Goal: Task Accomplishment & Management: Use online tool/utility

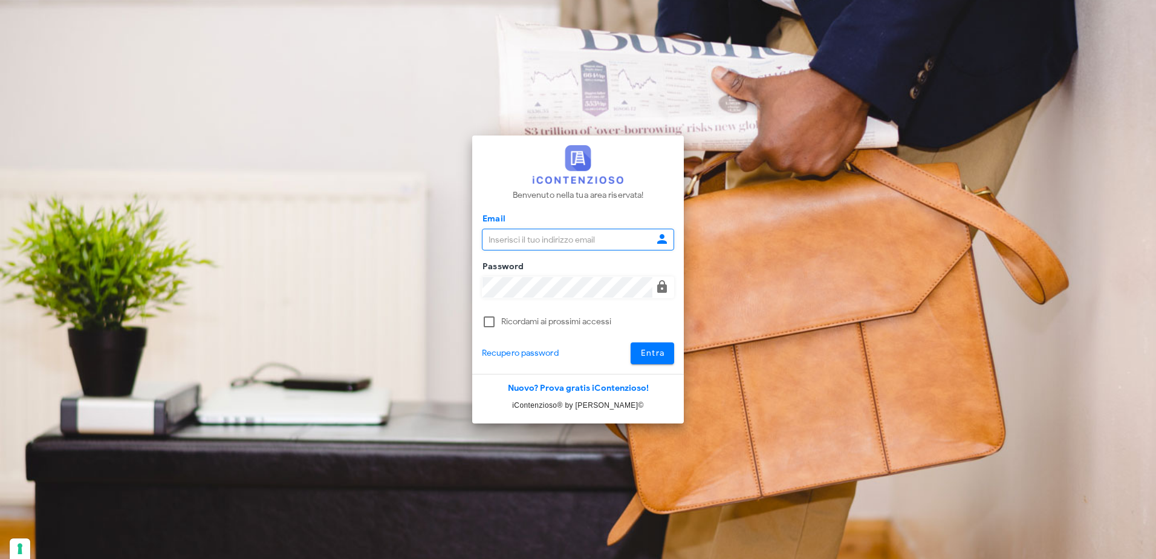
click at [554, 236] on input "Email" at bounding box center [567, 239] width 170 height 21
type input "pdidac@tiscali.it"
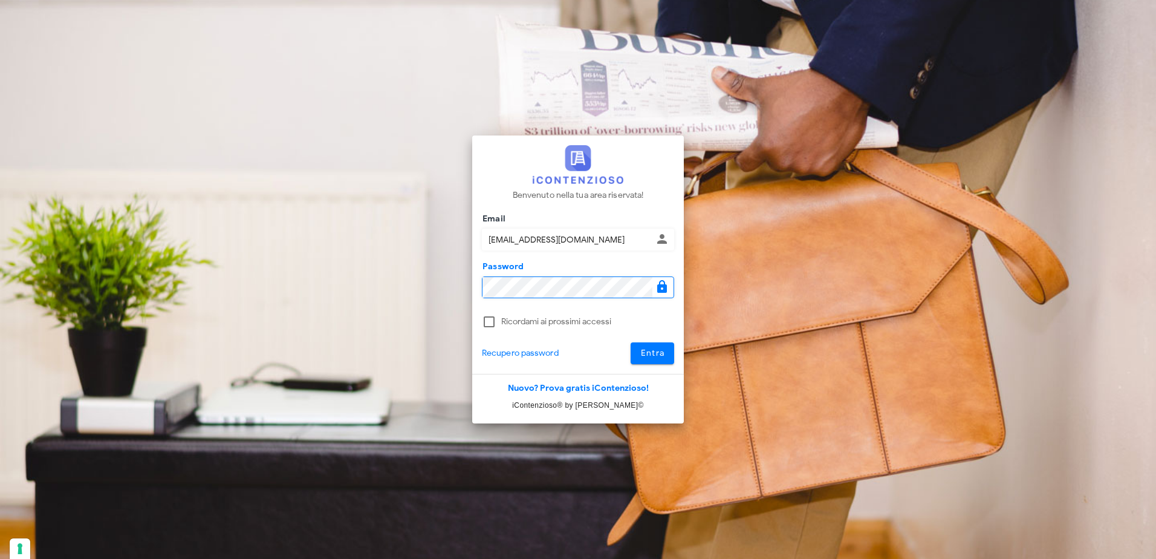
click at [631, 342] on button "Entra" at bounding box center [653, 353] width 44 height 22
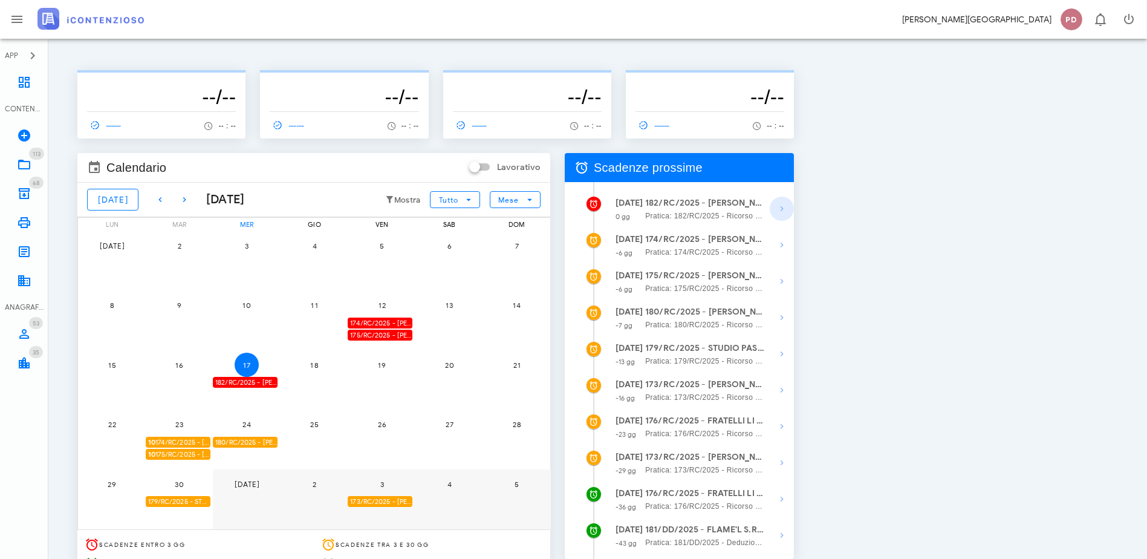
click at [794, 208] on span "button" at bounding box center [782, 208] width 24 height 15
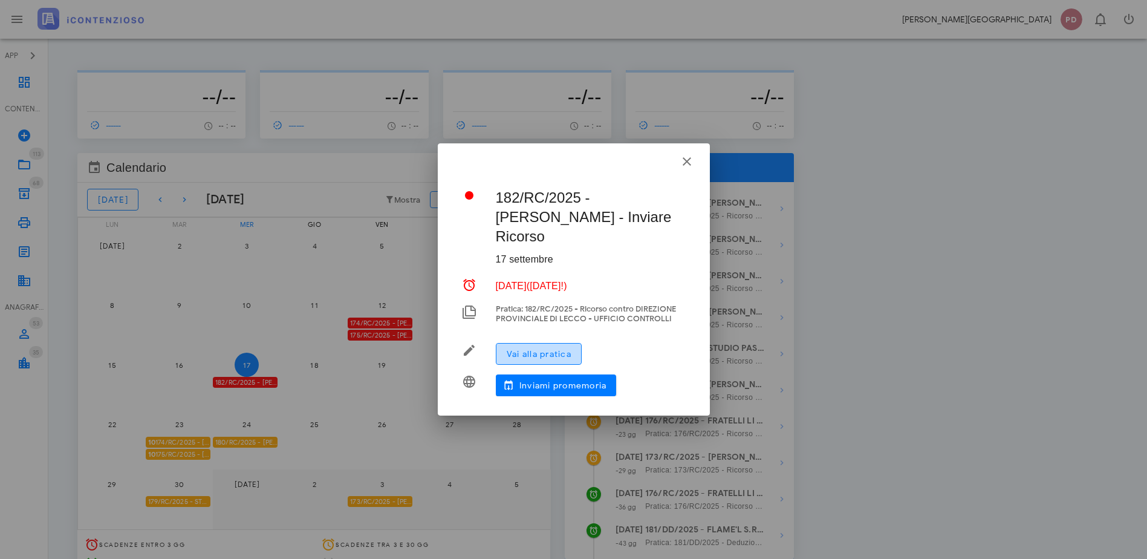
click at [558, 343] on button "Vai alla pratica" at bounding box center [539, 354] width 86 height 22
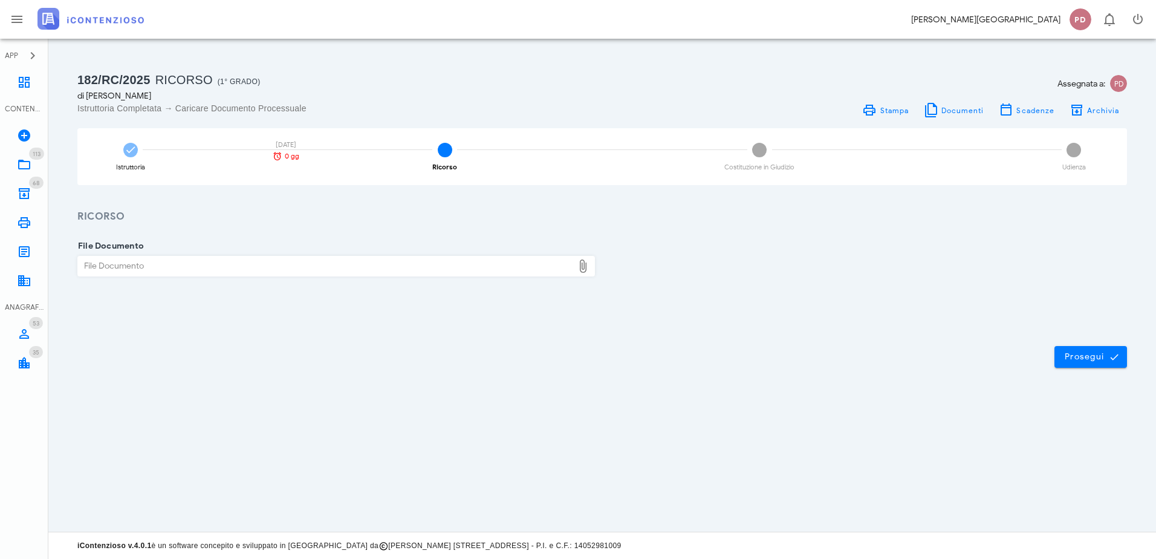
click at [177, 273] on div "File Documento" at bounding box center [325, 265] width 495 height 19
type input "C:\fakepath\RICORSO_665.pdf"
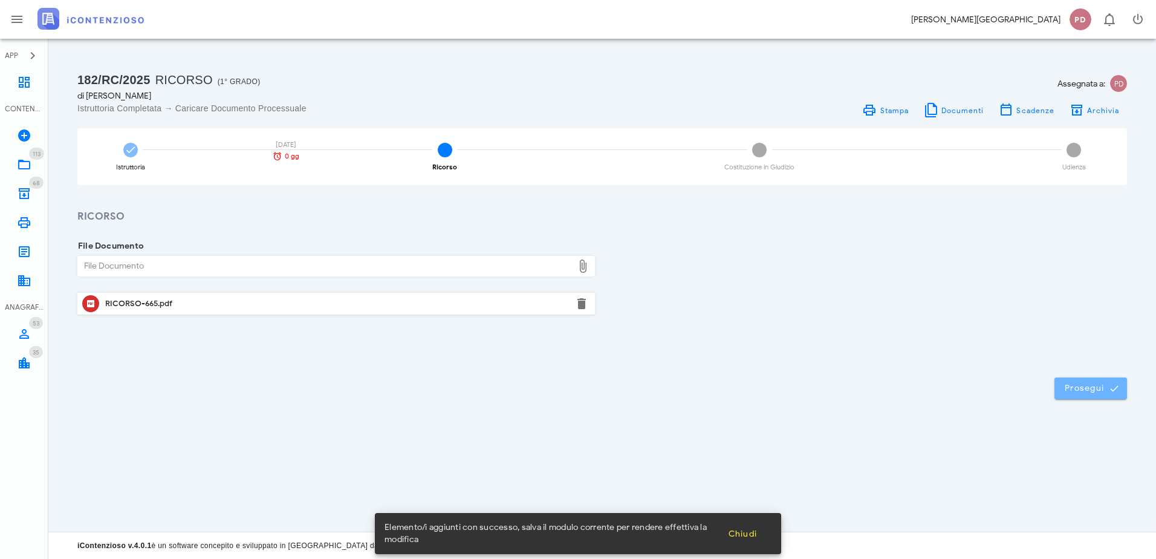
click at [1088, 386] on span "Prosegui" at bounding box center [1090, 388] width 53 height 11
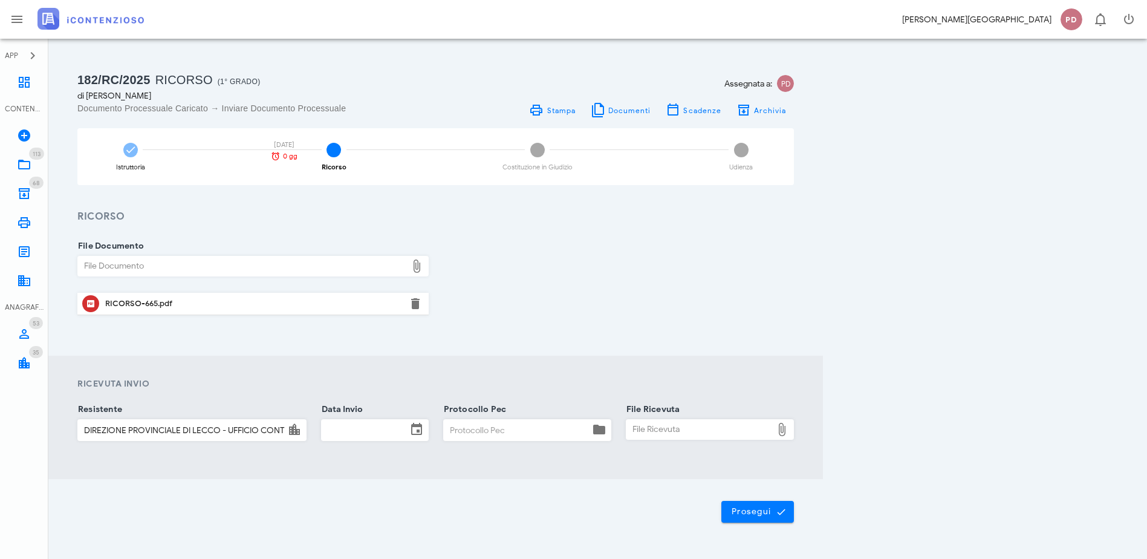
drag, startPoint x: 473, startPoint y: 406, endPoint x: 474, endPoint y: 421, distance: 15.1
click at [473, 407] on div "Ricevuta Invio Resistente DIREZIONE PROVINCIALE DI LECCO - UFFICIO CONTROLLI Da…" at bounding box center [435, 417] width 731 height 80
click at [407, 424] on input "Data Invio" at bounding box center [364, 430] width 85 height 21
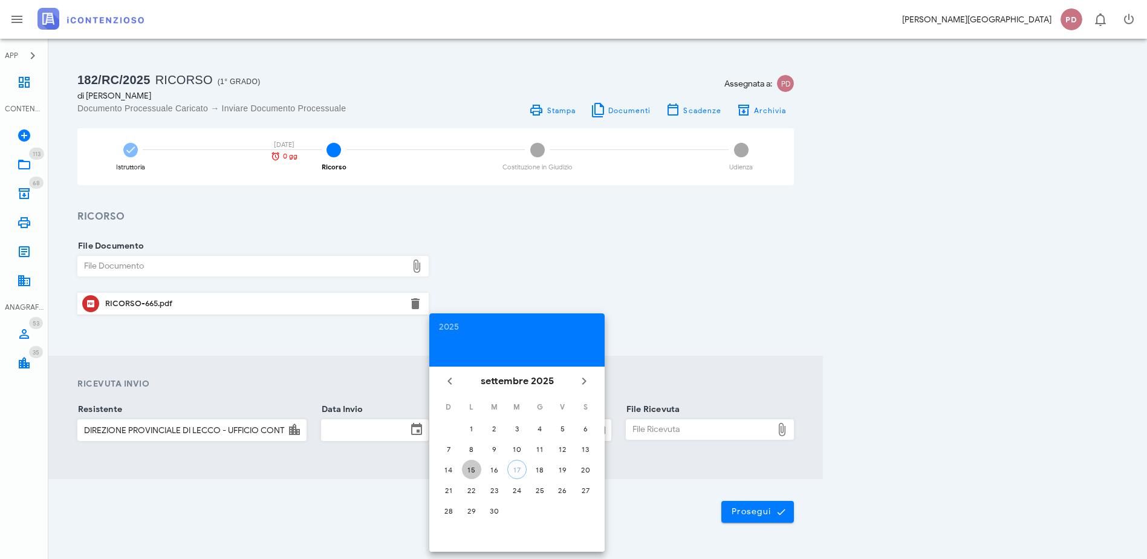
click at [473, 471] on div "15" at bounding box center [471, 469] width 19 height 9
type input "15/09/2025"
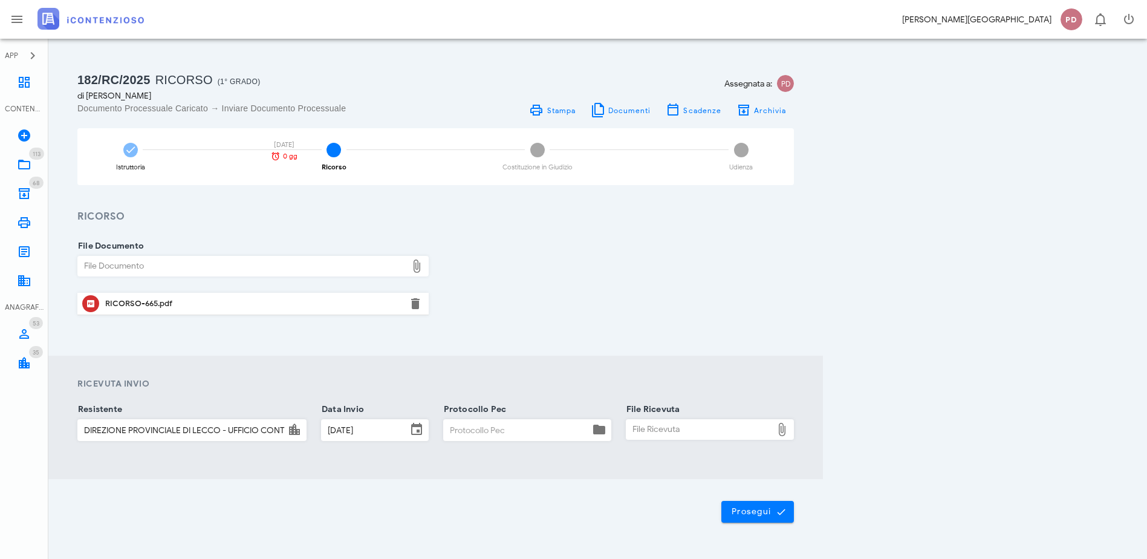
click at [772, 435] on div "File Ricevuta" at bounding box center [699, 429] width 146 height 19
paste input "0ABB9F93.0076B8ED.4DE66497.22C4CA3A"
type input "0ABB9F93.0076B8ED.4DE66497.22C4CA3A"
click at [772, 426] on div "File Ricevuta" at bounding box center [699, 429] width 146 height 19
type input "C:\fakepath\RICEVUTA DI CONSEGNA PEC_RIC665.pdf"
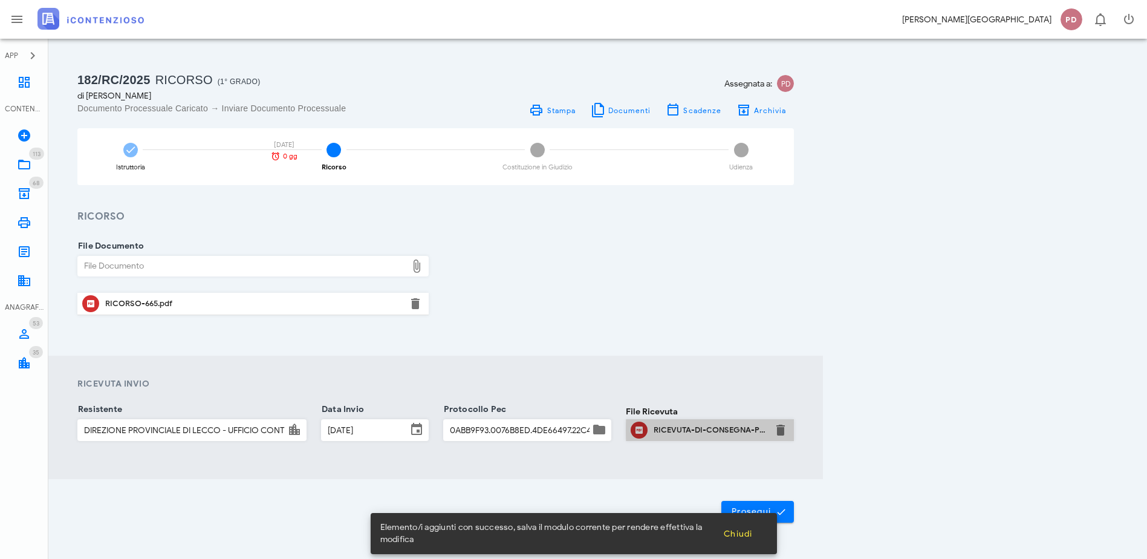
click at [766, 434] on div "RICEVUTA-DI-CONSEGNA-PEC-RIC665.pdf" at bounding box center [710, 430] width 112 height 10
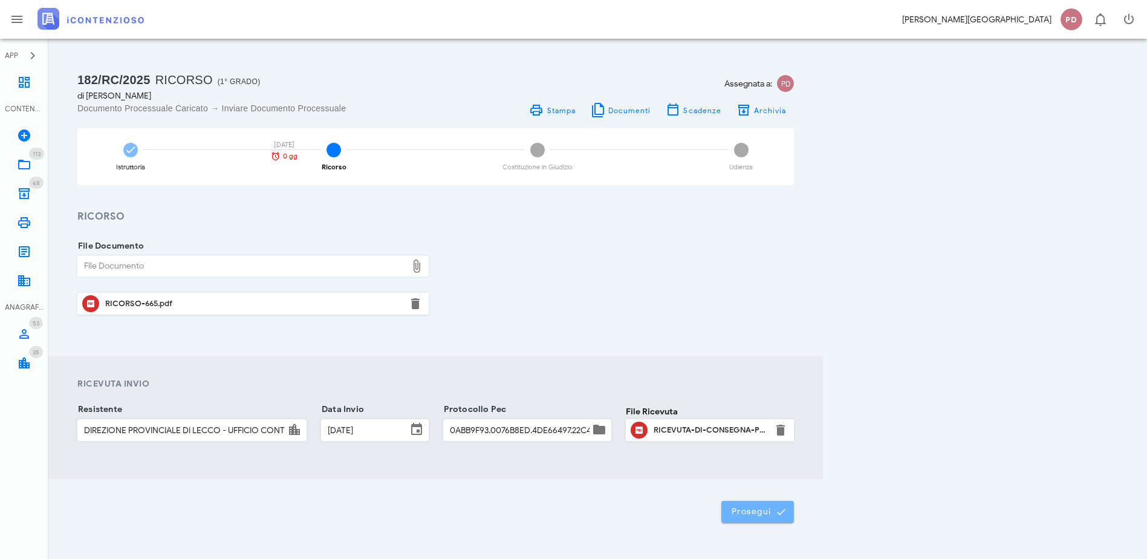
click at [794, 505] on button "Prosegui" at bounding box center [757, 512] width 73 height 22
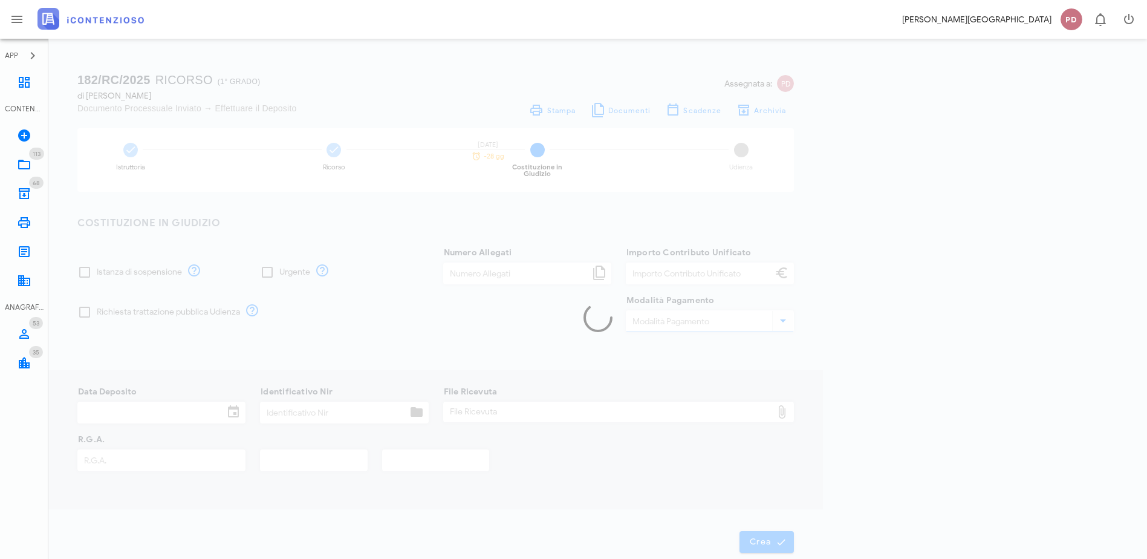
type input "60,00"
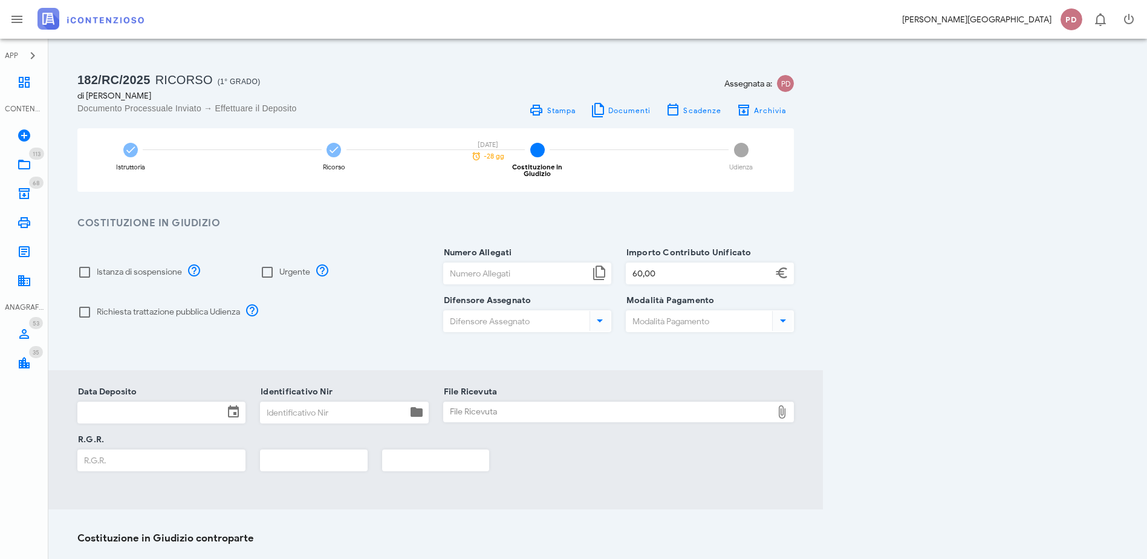
click at [104, 27] on img at bounding box center [90, 19] width 106 height 22
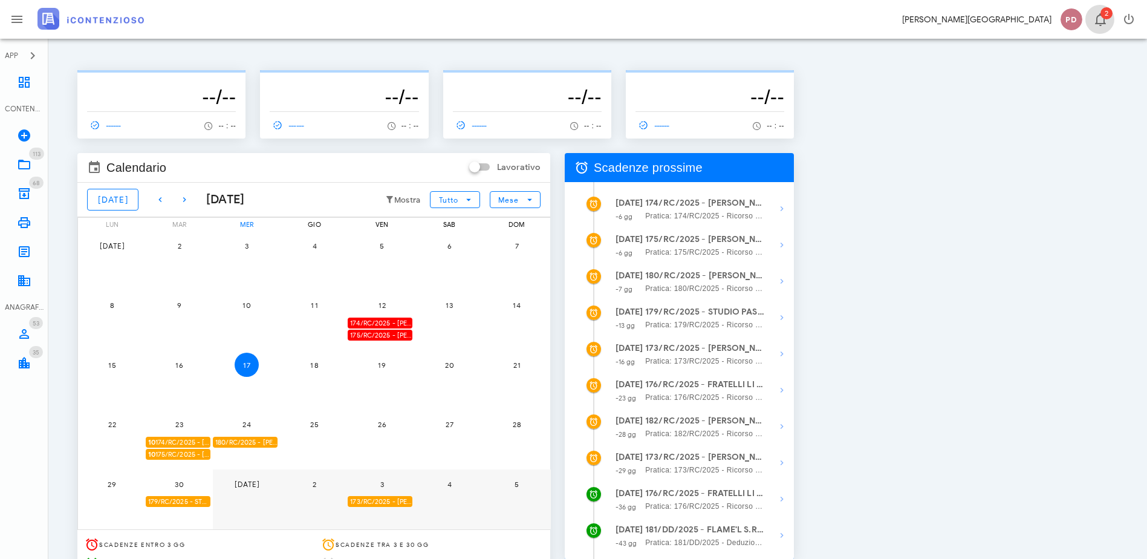
click at [1105, 22] on icon "button" at bounding box center [1100, 19] width 15 height 15
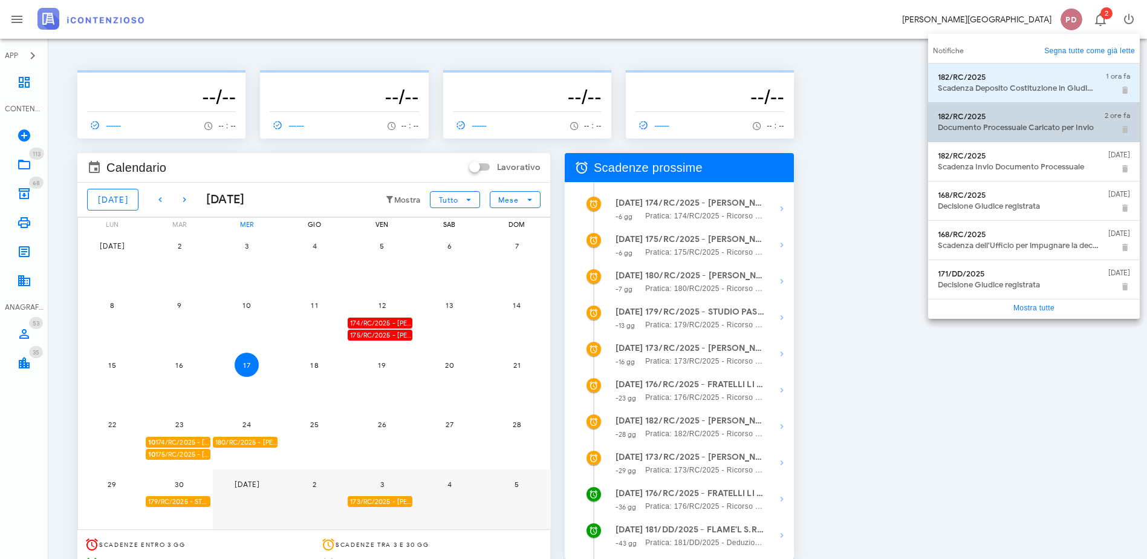
click at [1045, 110] on div "182/RC/2025 Documento Processuale Caricato per Invio" at bounding box center [1016, 122] width 157 height 30
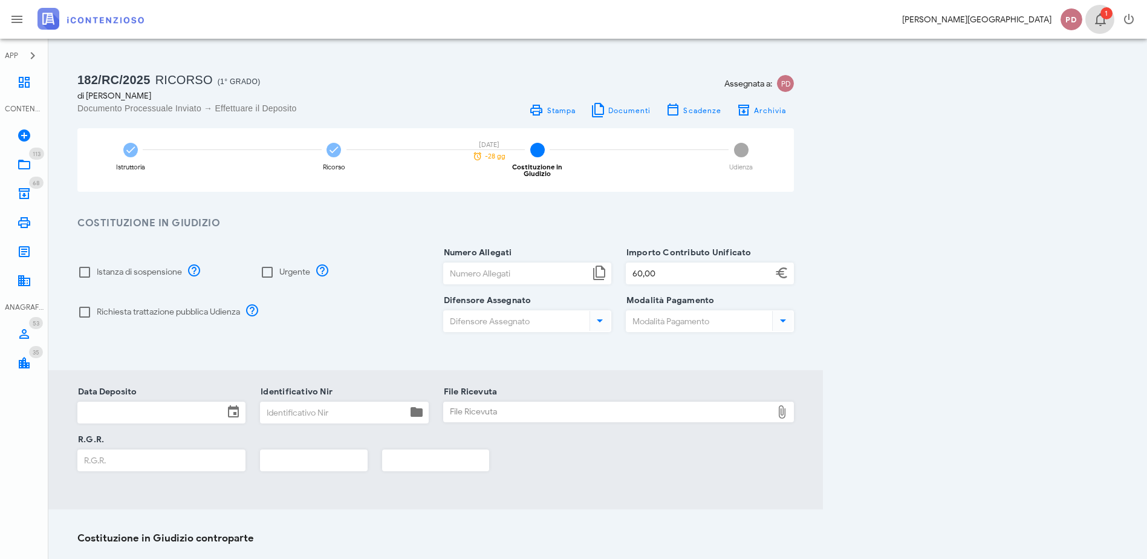
click at [1100, 19] on icon "button" at bounding box center [1100, 19] width 15 height 15
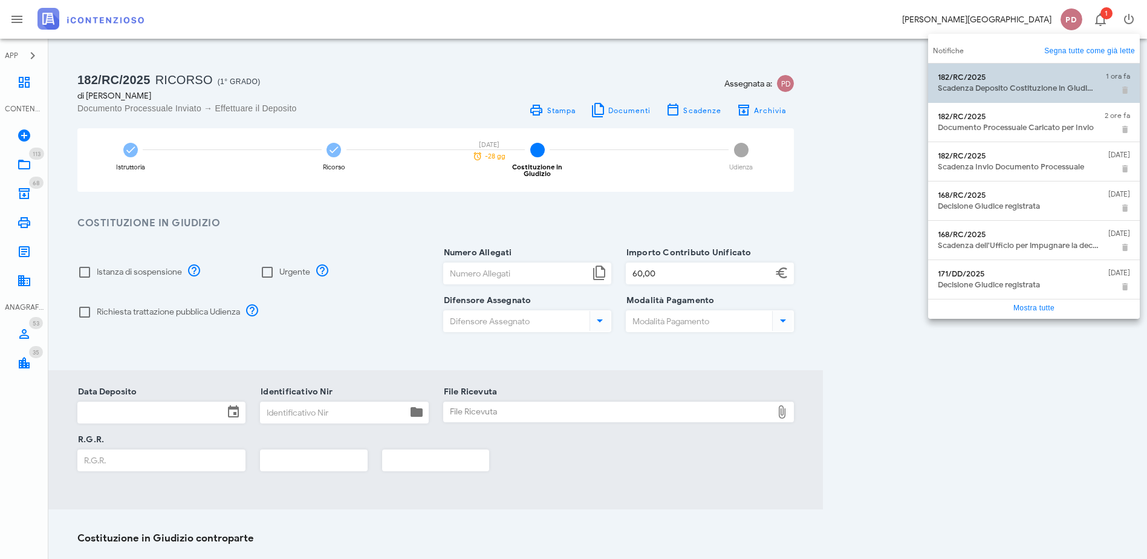
click at [1063, 78] on div "182/RC/2025" at bounding box center [1017, 78] width 158 height 10
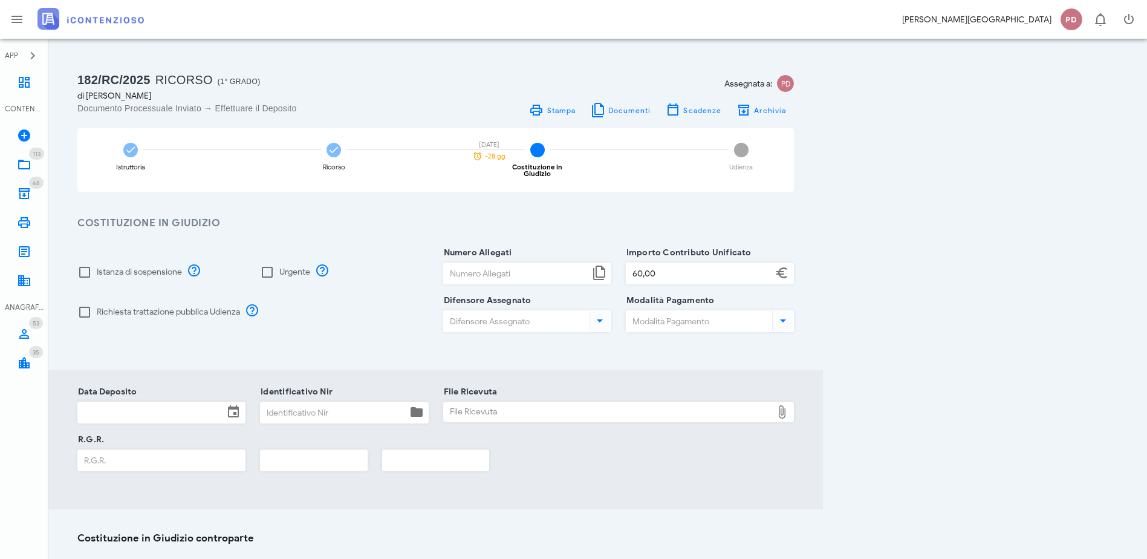
click at [54, 21] on img at bounding box center [90, 19] width 106 height 22
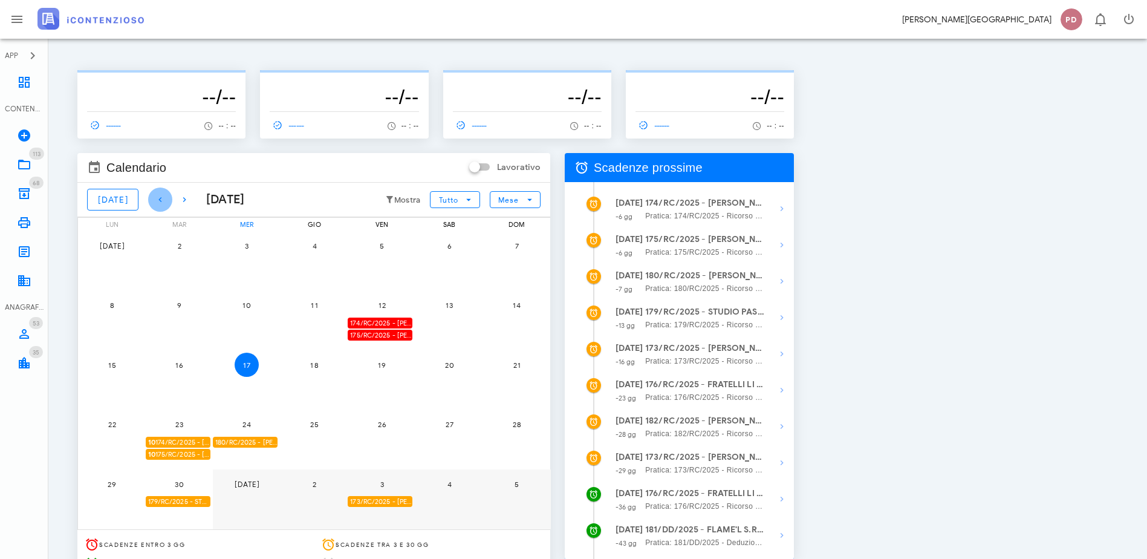
click at [157, 196] on icon "button" at bounding box center [160, 199] width 15 height 15
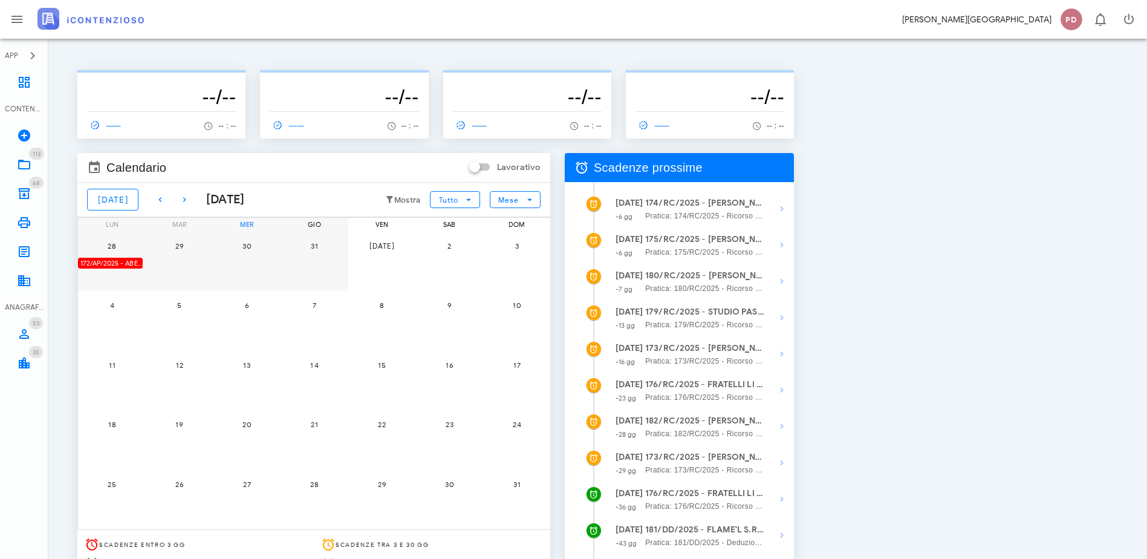
click at [143, 264] on div "172/AP/2025 - ABES S.R.L. - Inviare Appello" at bounding box center [110, 263] width 65 height 11
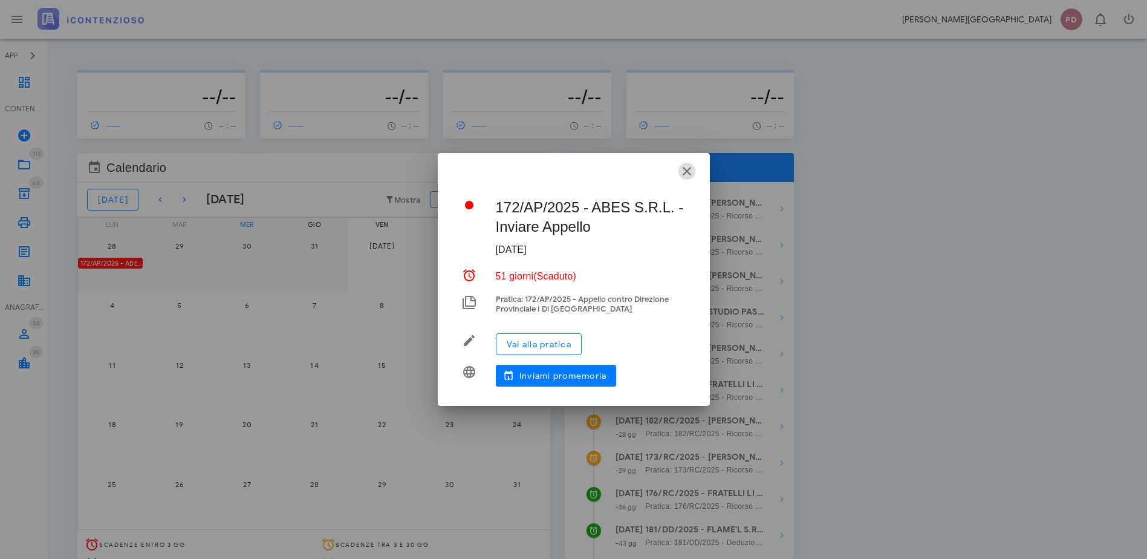
click at [689, 172] on icon "button" at bounding box center [687, 171] width 15 height 15
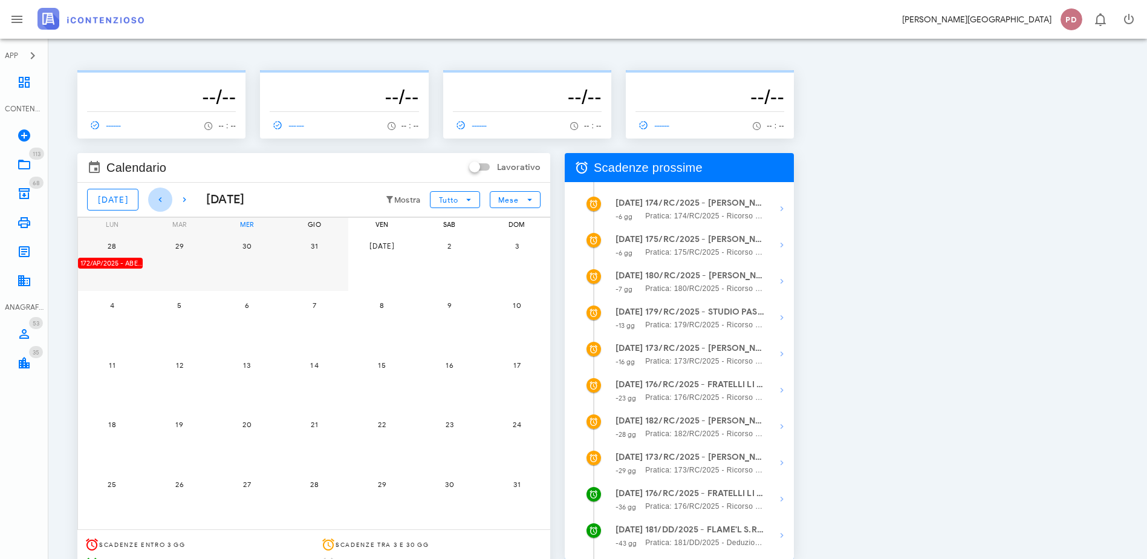
click at [157, 198] on icon "button" at bounding box center [160, 199] width 15 height 15
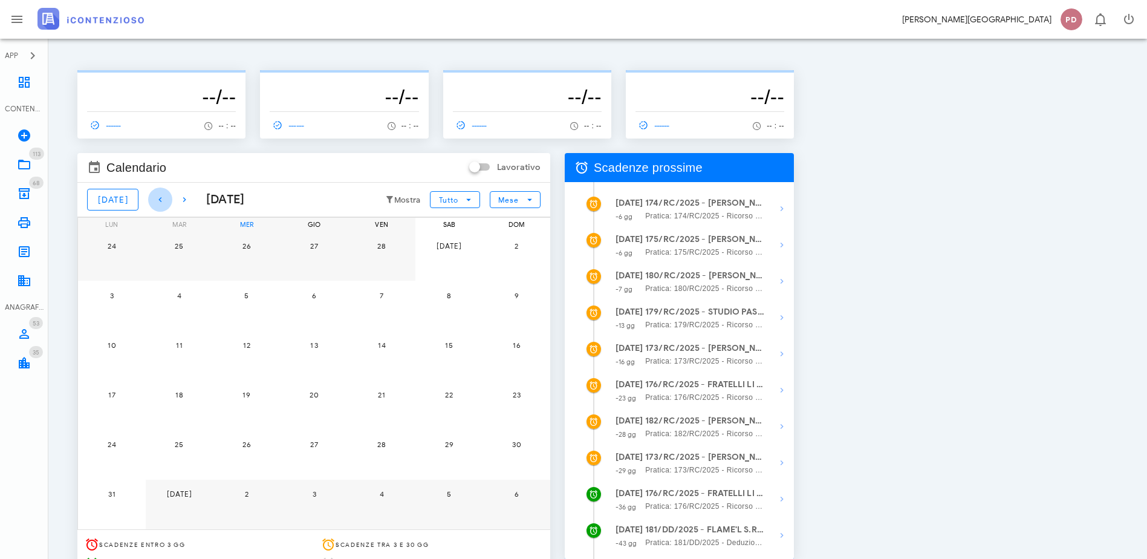
click at [157, 198] on icon "button" at bounding box center [160, 199] width 15 height 15
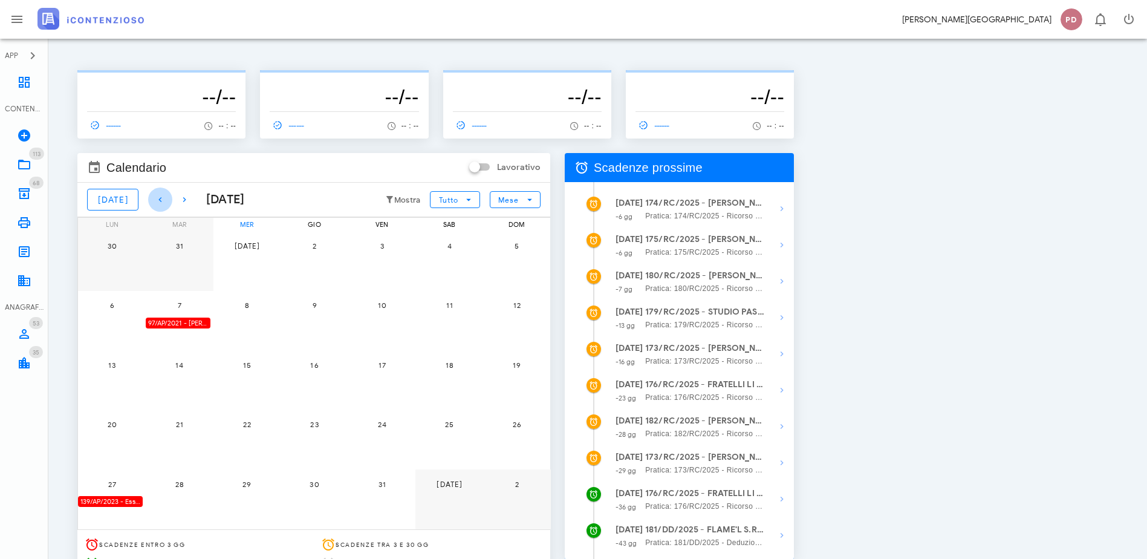
click at [148, 198] on span "button" at bounding box center [160, 199] width 24 height 15
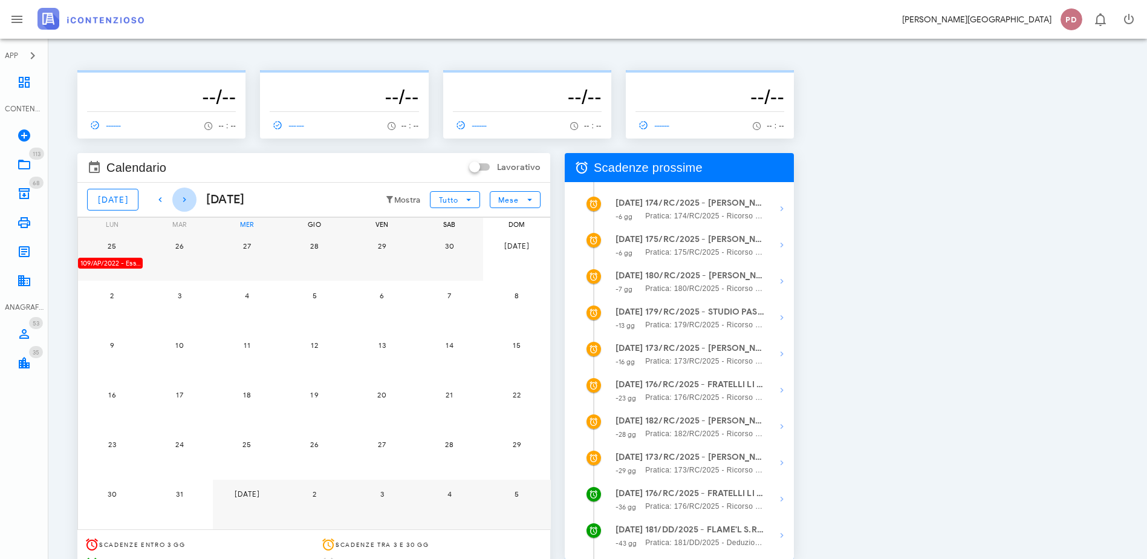
click at [177, 198] on icon "button" at bounding box center [184, 199] width 15 height 15
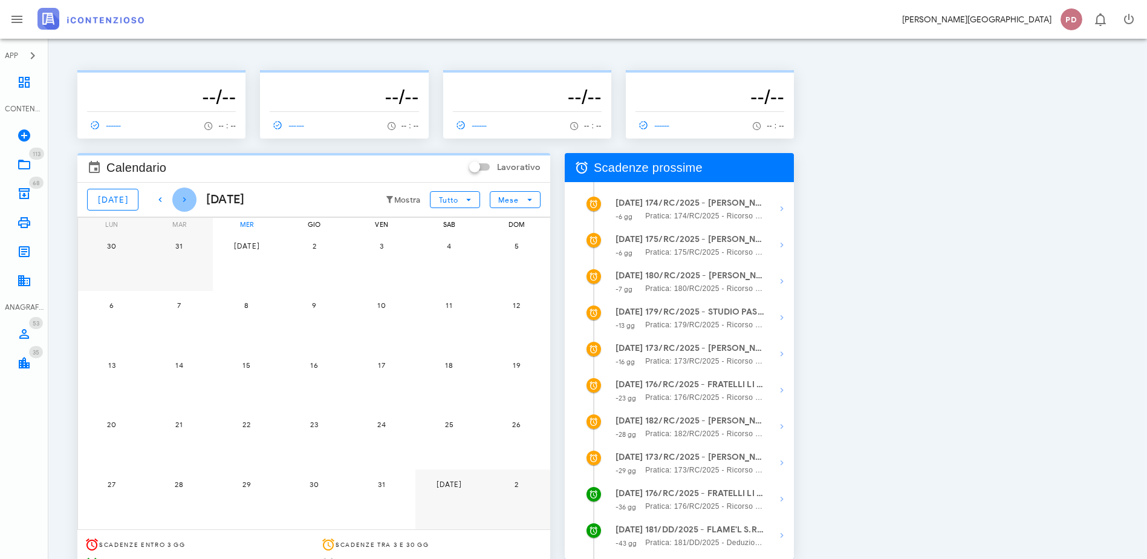
click at [177, 198] on icon "button" at bounding box center [184, 199] width 15 height 15
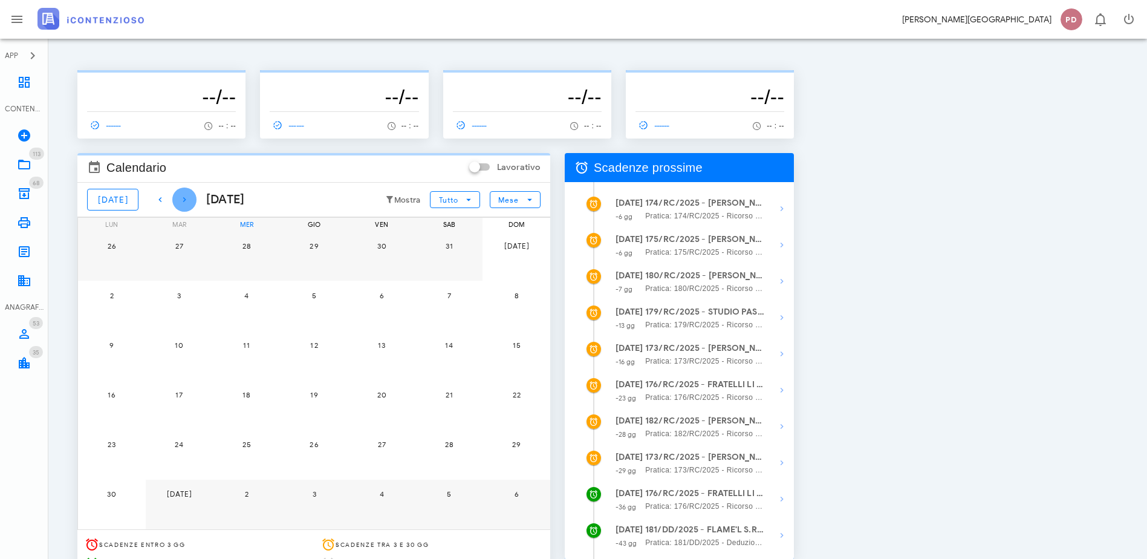
click at [177, 198] on icon "button" at bounding box center [184, 199] width 15 height 15
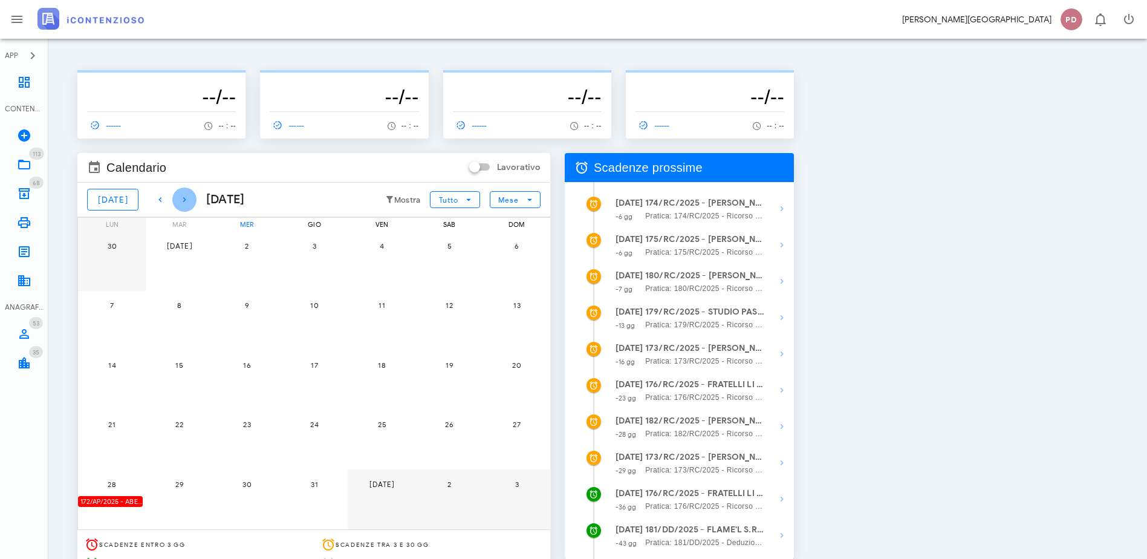
click at [177, 198] on icon "button" at bounding box center [184, 199] width 15 height 15
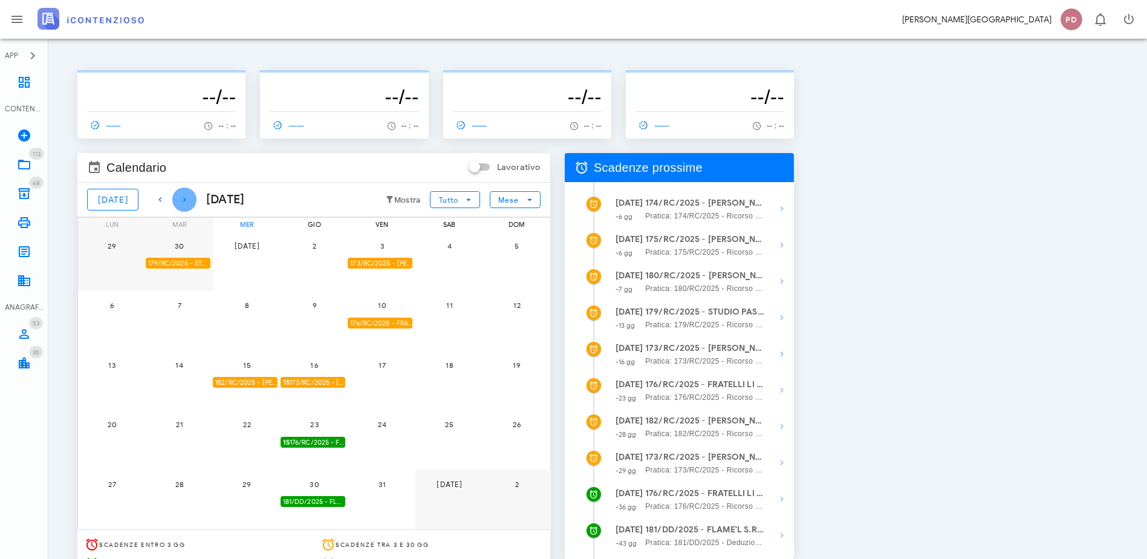
click at [177, 198] on icon "button" at bounding box center [184, 199] width 15 height 15
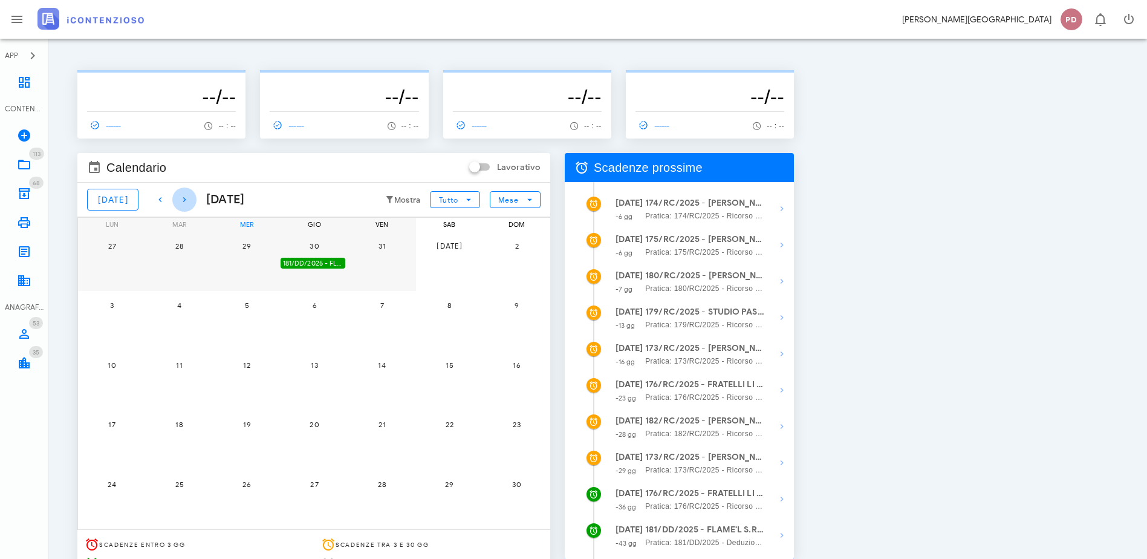
click at [177, 198] on icon "button" at bounding box center [184, 199] width 15 height 15
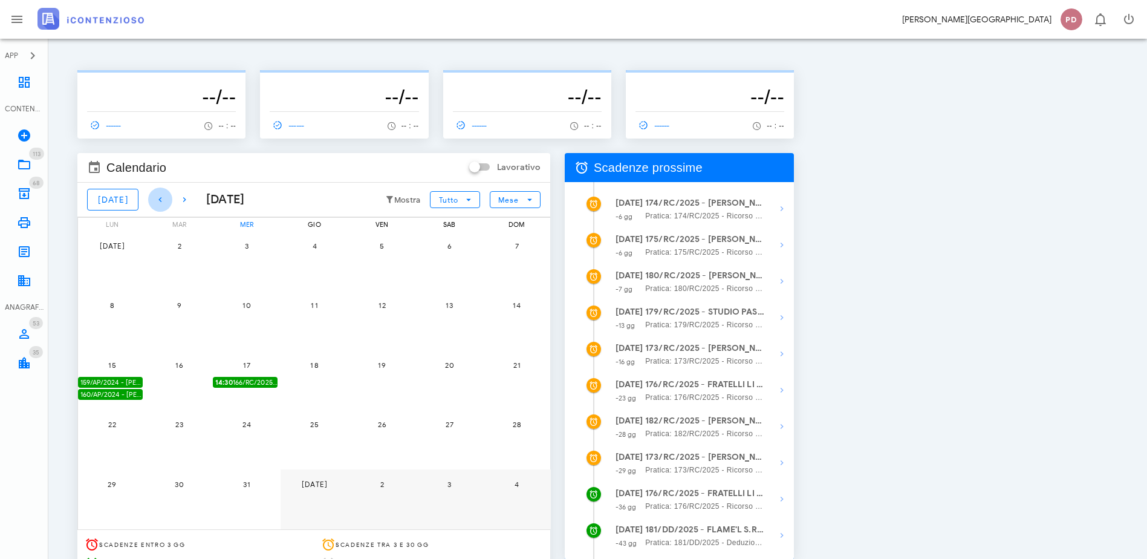
click at [153, 202] on icon "button" at bounding box center [160, 199] width 15 height 15
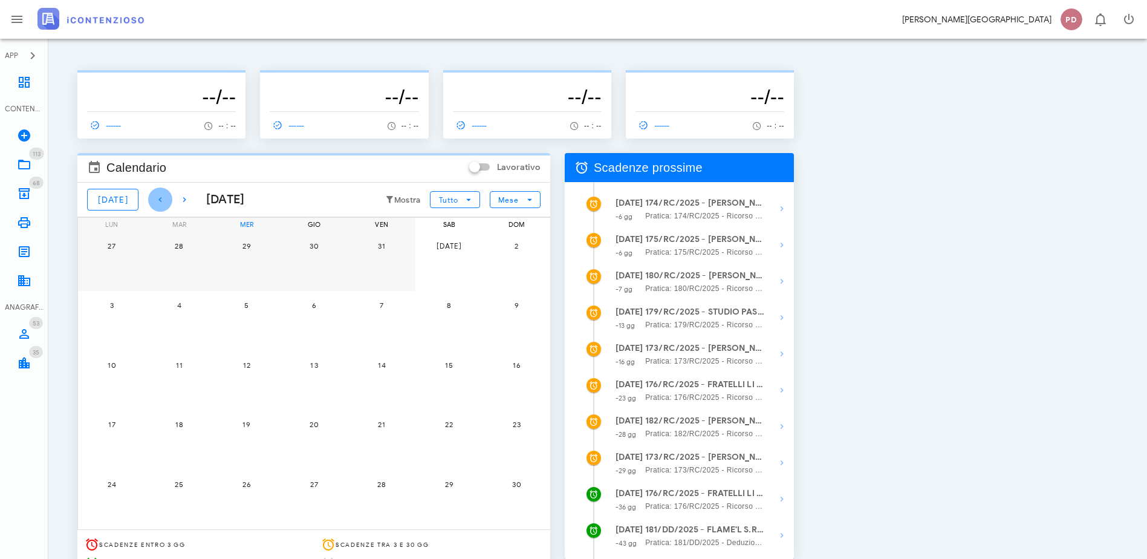
click at [153, 202] on icon "button" at bounding box center [160, 199] width 15 height 15
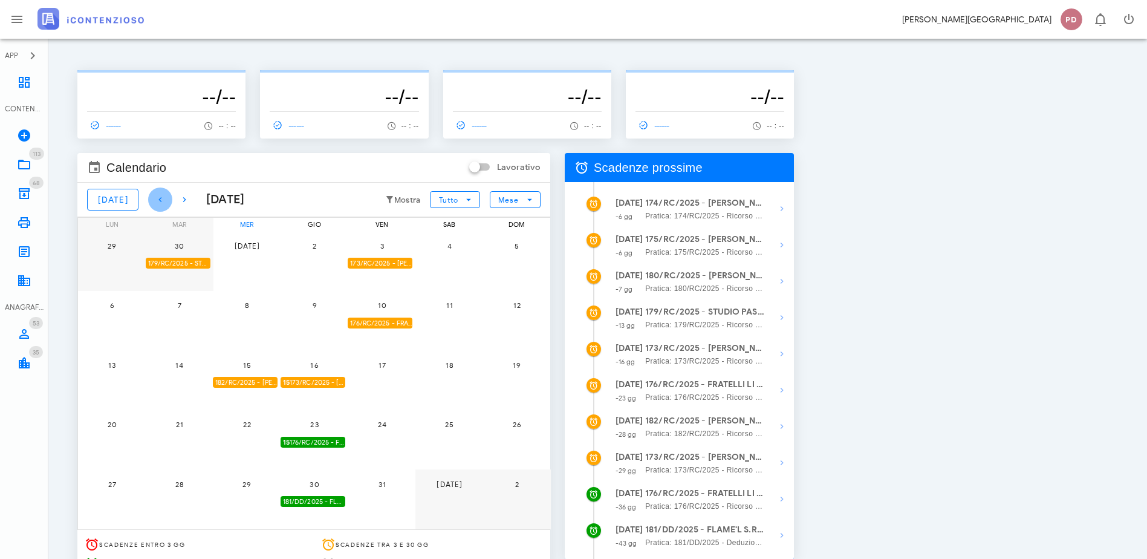
click at [153, 202] on icon "button" at bounding box center [160, 199] width 15 height 15
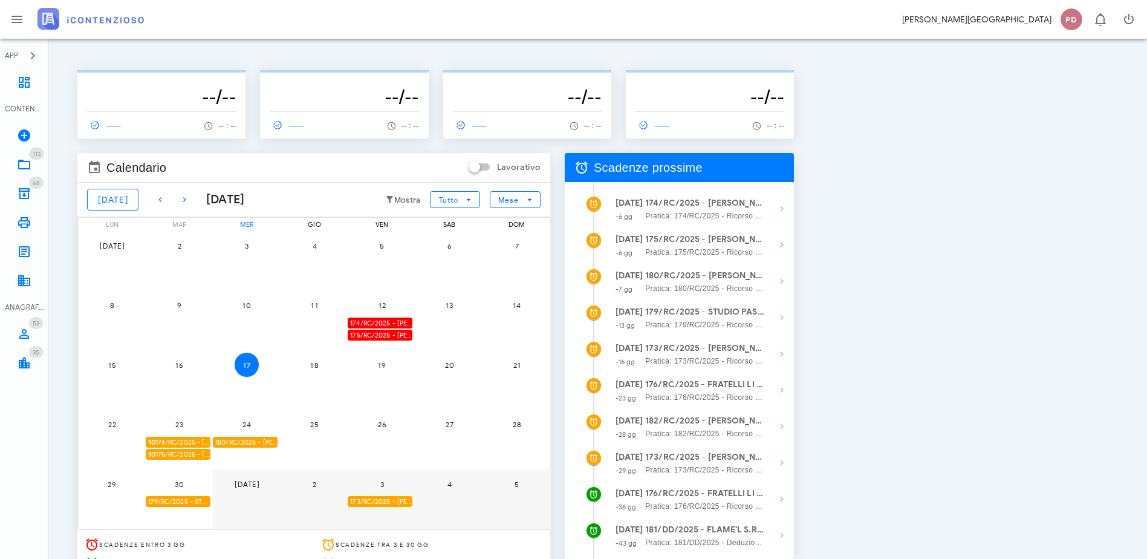
click at [51, 28] on img at bounding box center [90, 19] width 106 height 22
click at [31, 228] on icon at bounding box center [24, 222] width 15 height 15
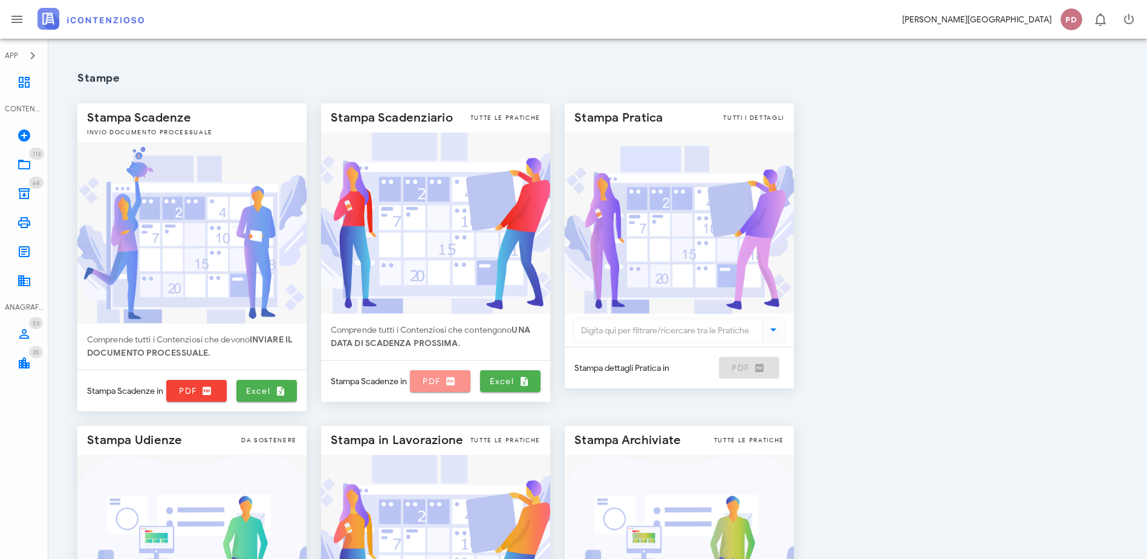
click at [466, 378] on span "PDF" at bounding box center [440, 380] width 51 height 11
click at [49, 25] on img at bounding box center [90, 19] width 106 height 22
